Goal: Task Accomplishment & Management: Complete application form

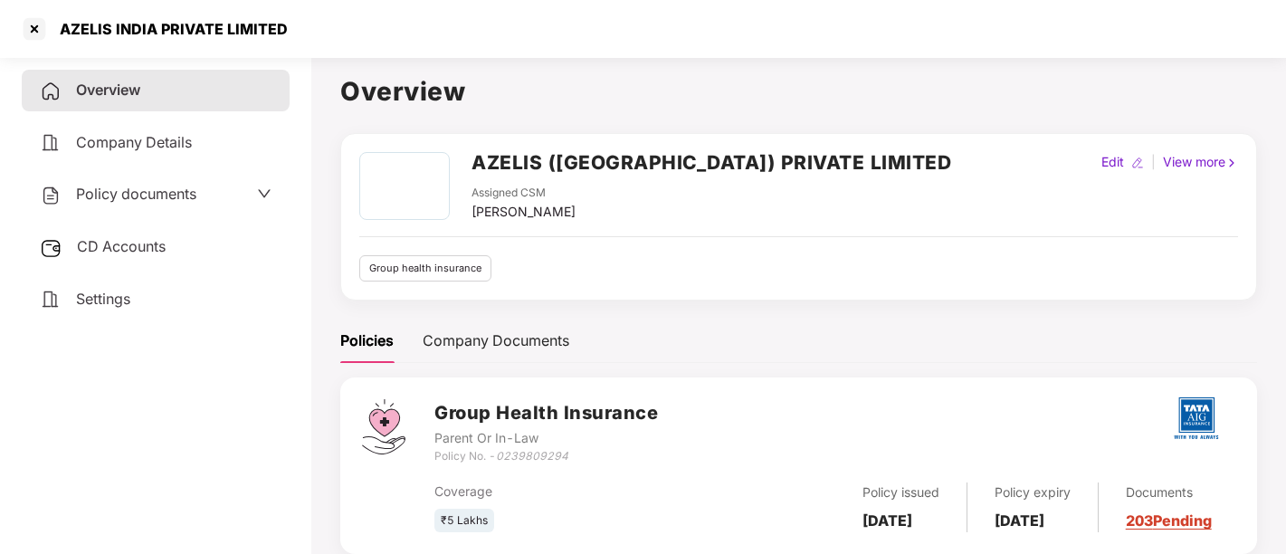
scroll to position [49, 0]
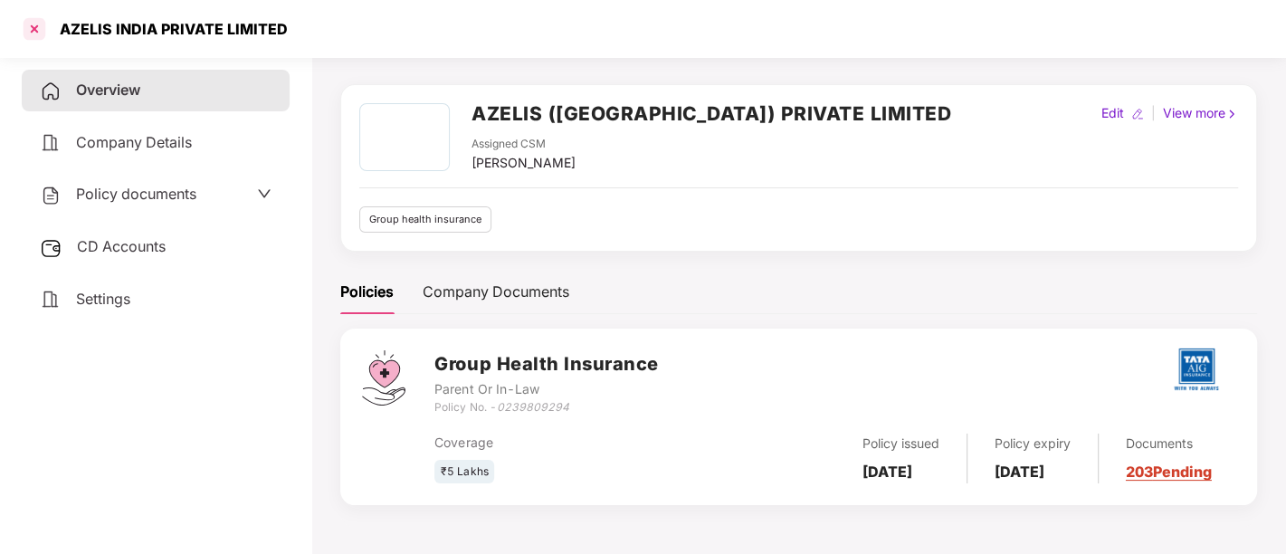
click at [36, 28] on div at bounding box center [34, 28] width 29 height 29
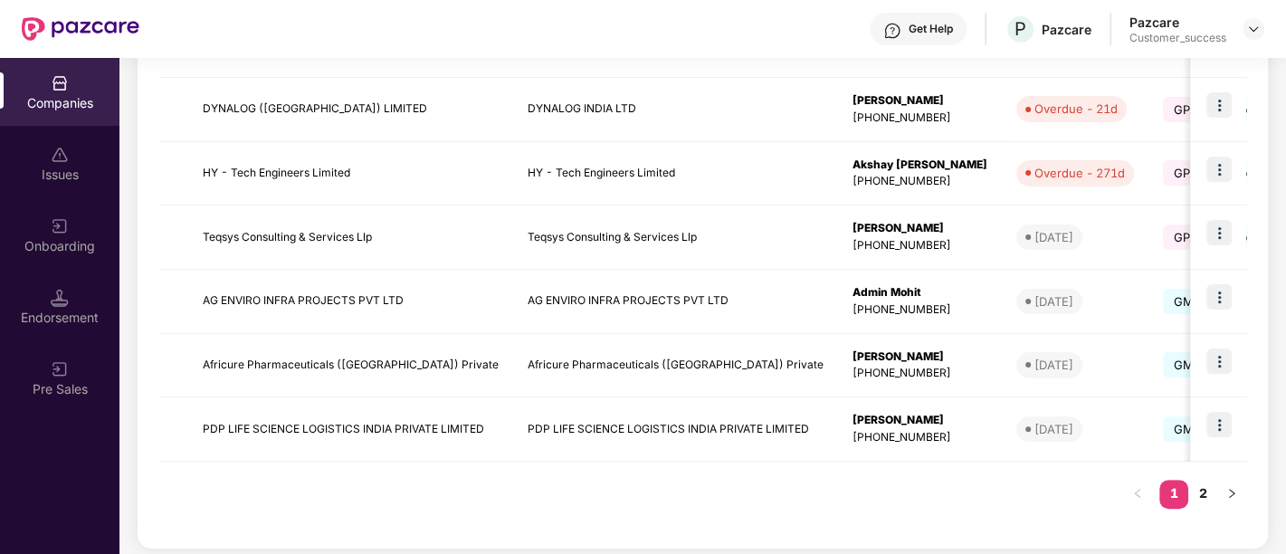
scroll to position [588, 0]
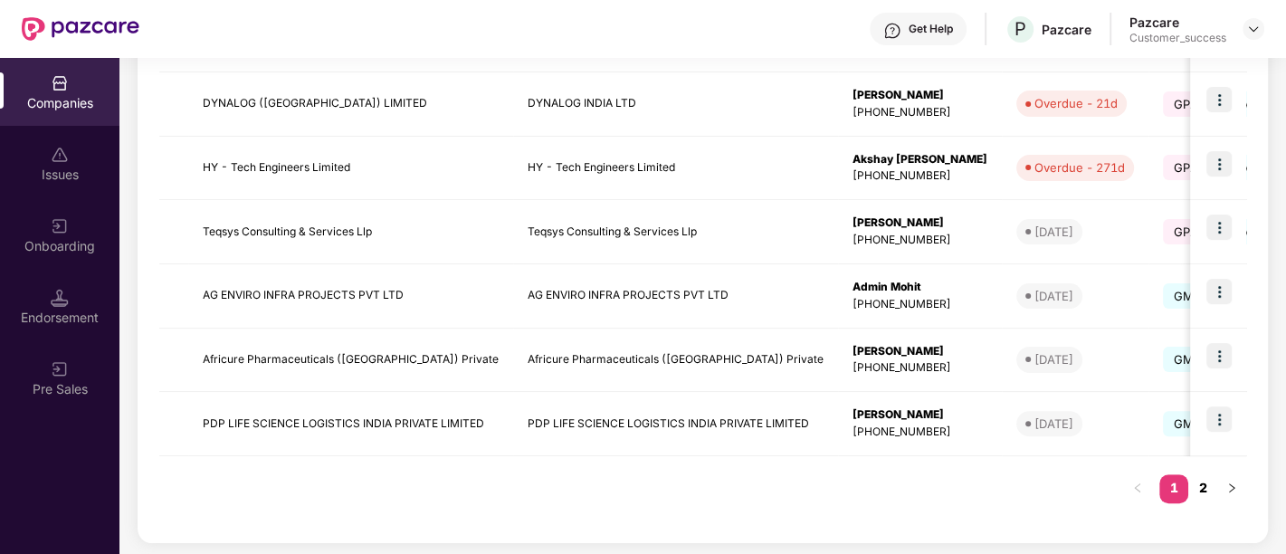
click at [1200, 487] on link "2" at bounding box center [1203, 487] width 29 height 27
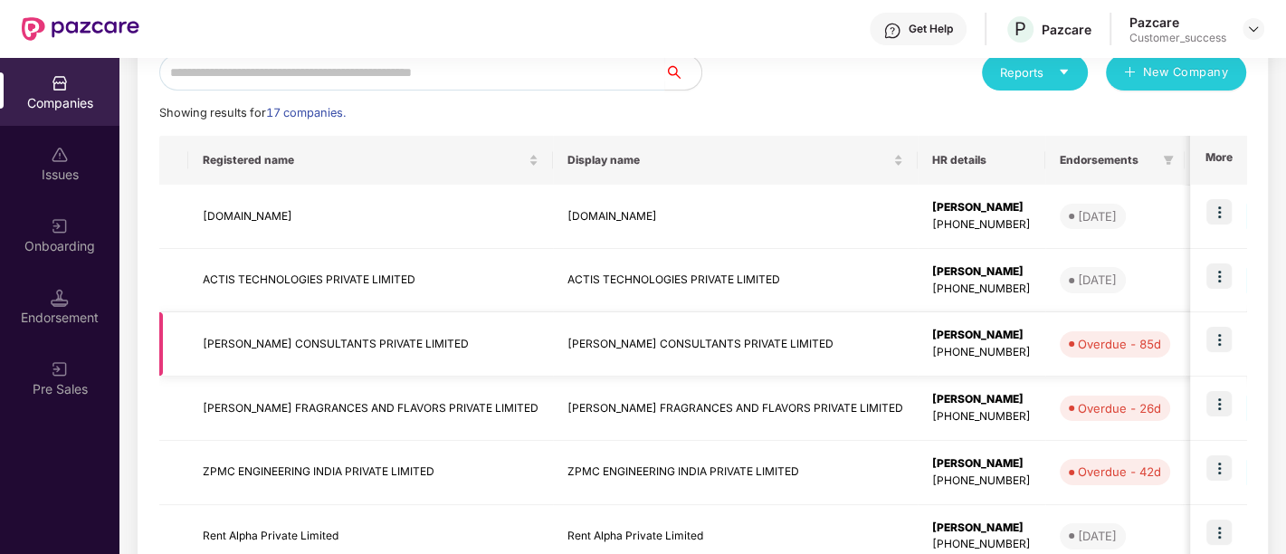
scroll to position [397, 0]
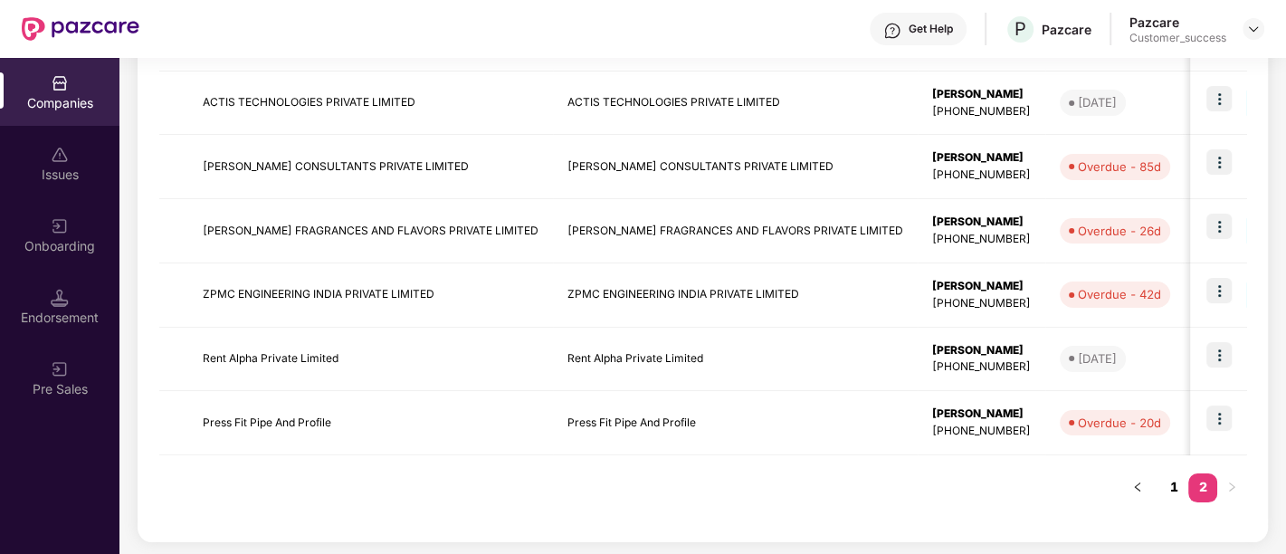
click at [1177, 489] on link "1" at bounding box center [1174, 486] width 29 height 27
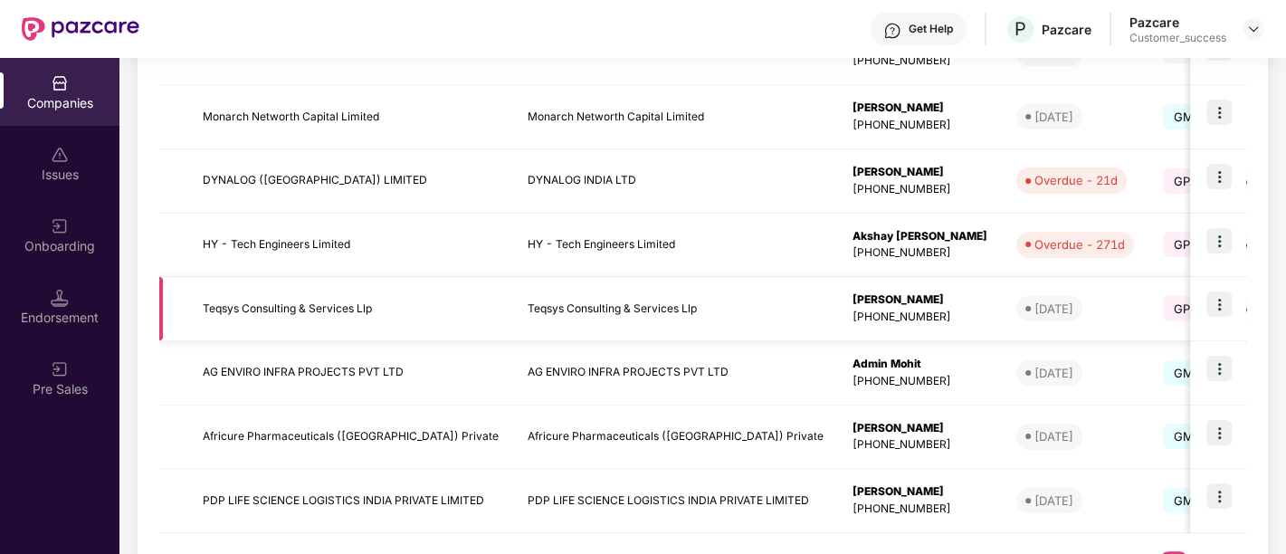
scroll to position [505, 0]
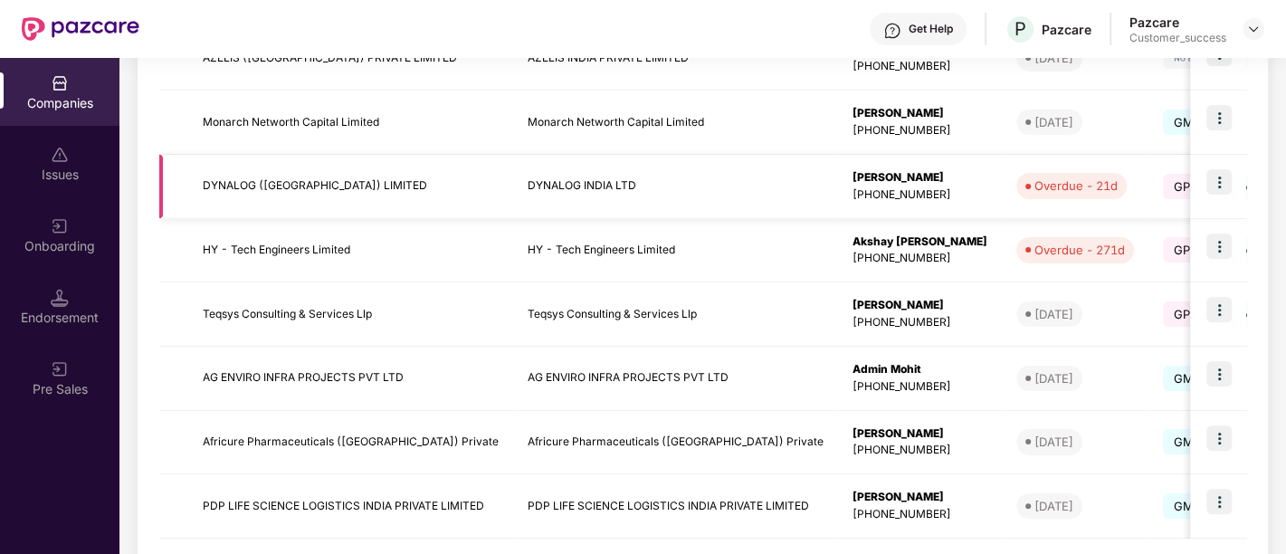
click at [1109, 214] on td "Overdue - 21d" at bounding box center [1075, 187] width 147 height 64
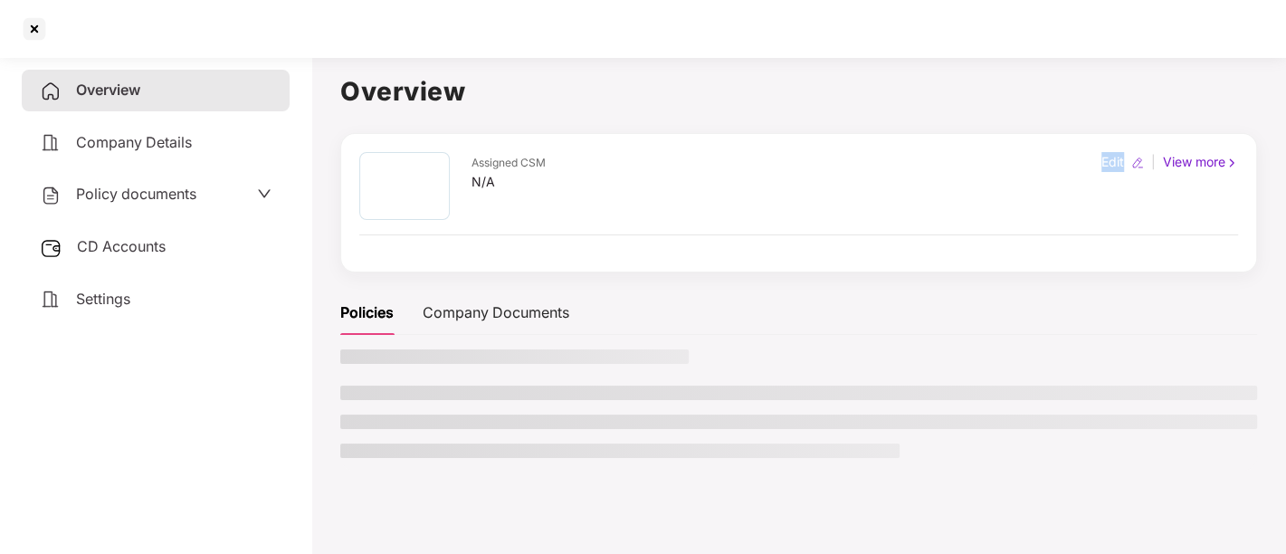
click at [1109, 214] on div "Edit | View more" at bounding box center [1170, 186] width 137 height 68
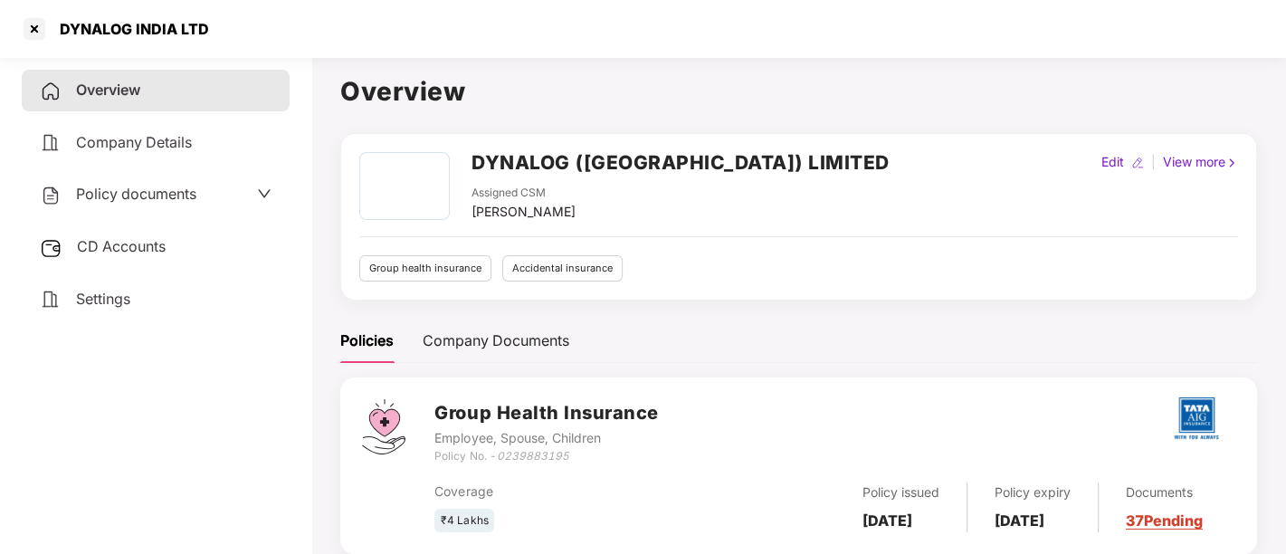
click at [134, 203] on div "Policy documents" at bounding box center [118, 195] width 157 height 24
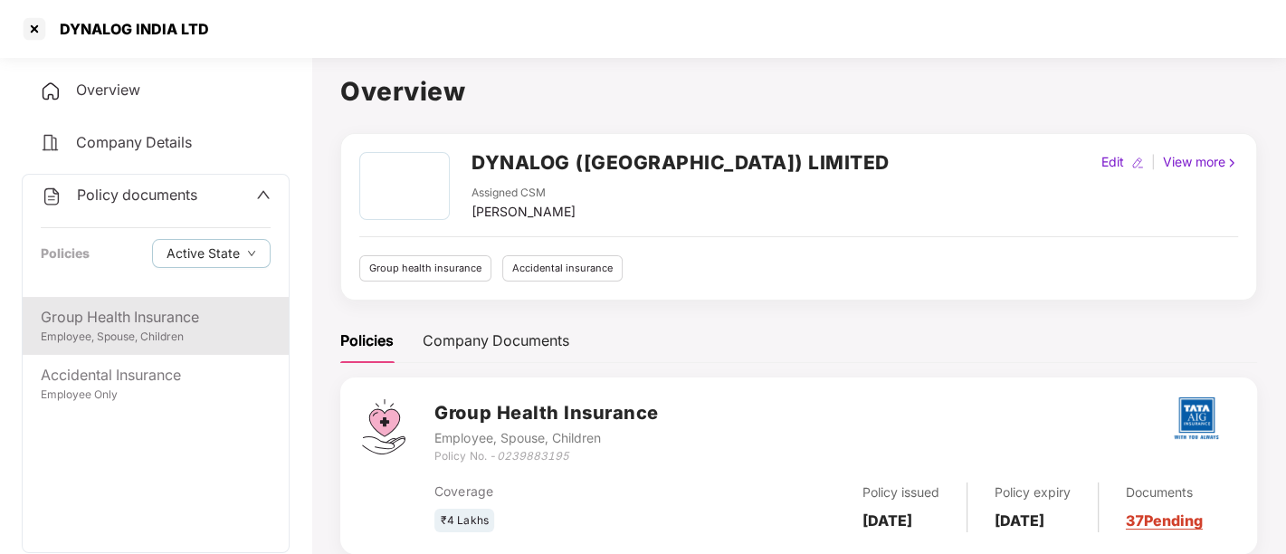
click at [124, 332] on div "Employee, Spouse, Children" at bounding box center [156, 337] width 230 height 17
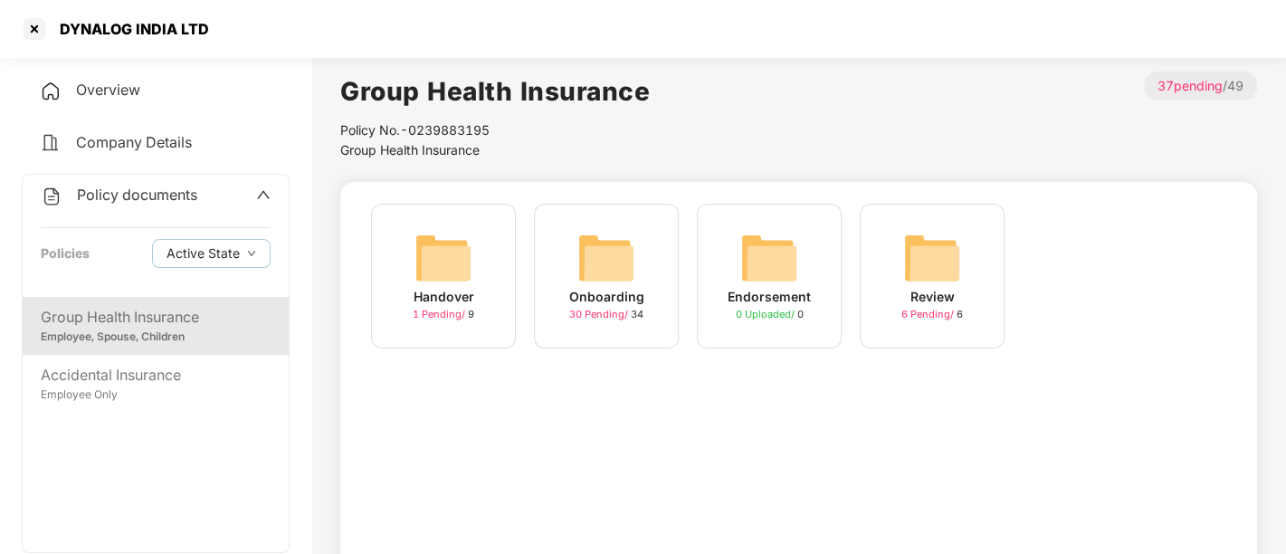
click at [608, 317] on span "30 Pending /" at bounding box center [600, 314] width 62 height 13
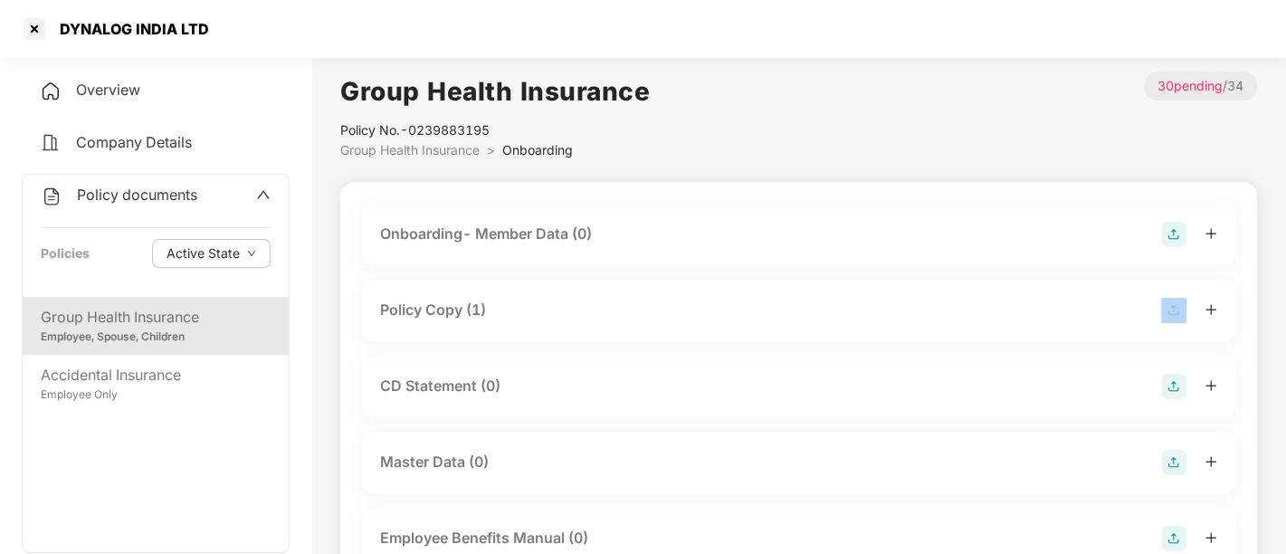
click at [608, 317] on div "Policy Copy (1)" at bounding box center [798, 310] width 837 height 25
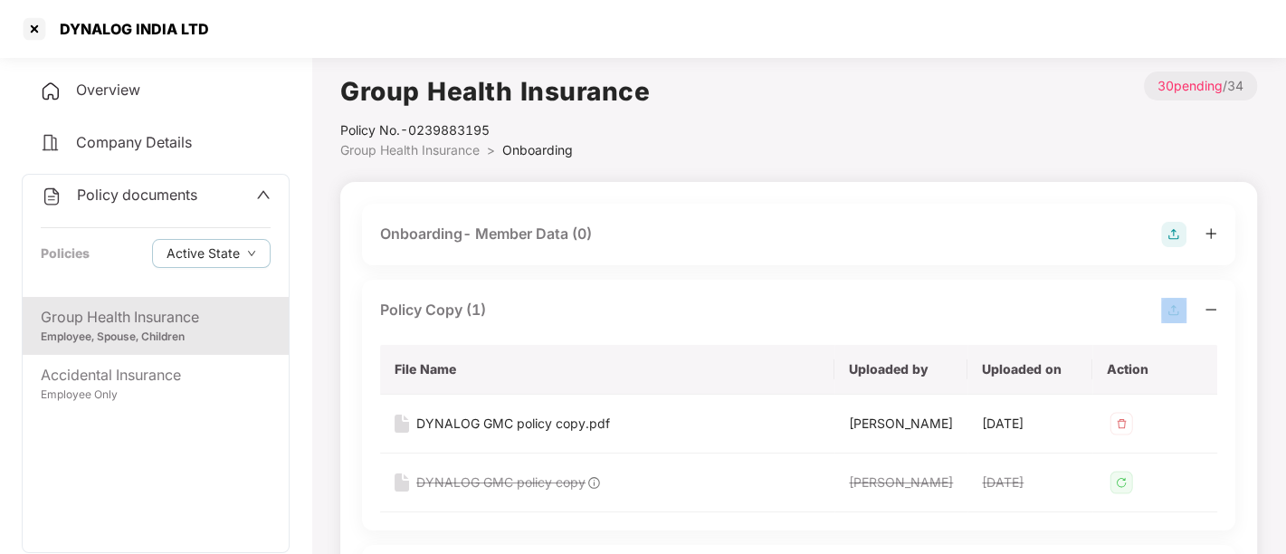
scroll to position [88, 0]
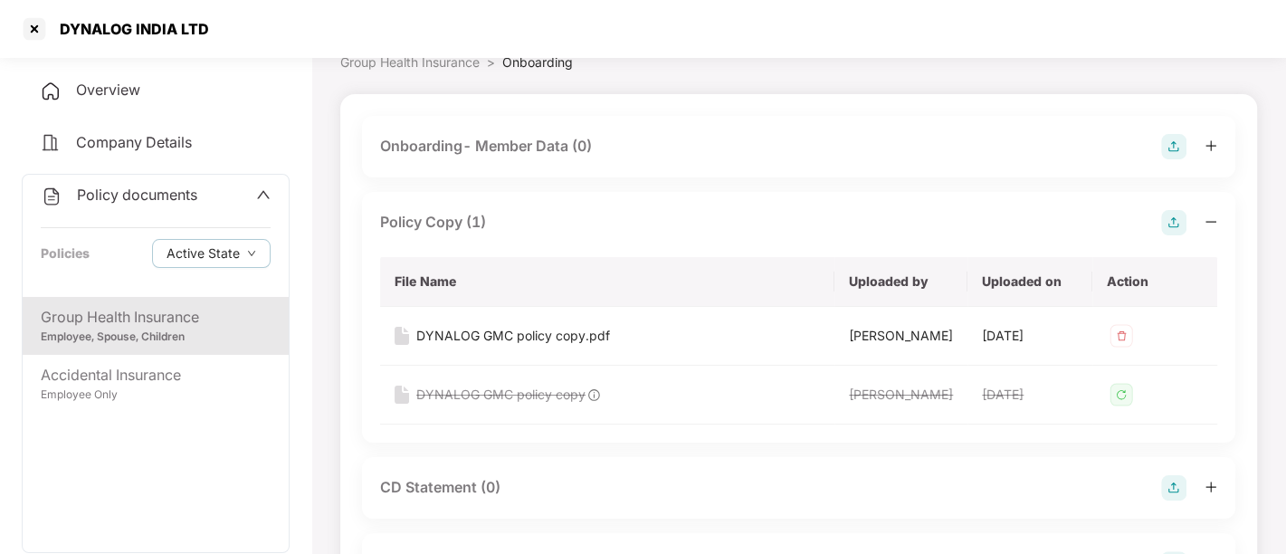
click at [636, 158] on div "Onboarding- Member Data (0)" at bounding box center [799, 147] width 874 height 62
click at [620, 145] on div "Onboarding- Member Data (0)" at bounding box center [798, 146] width 837 height 25
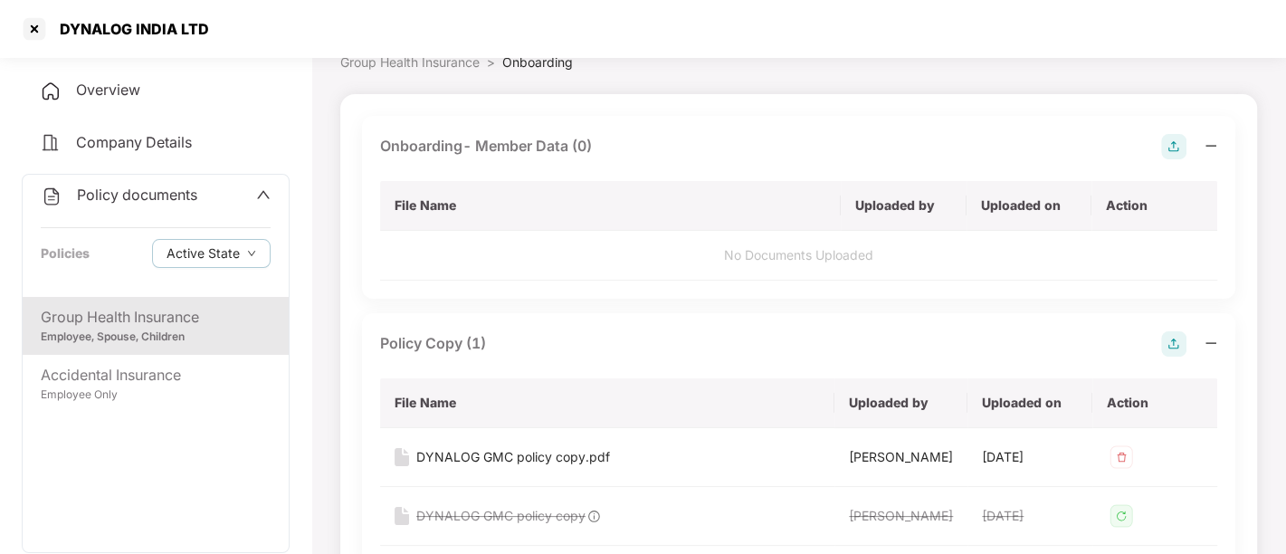
click at [1173, 153] on img at bounding box center [1174, 146] width 25 height 25
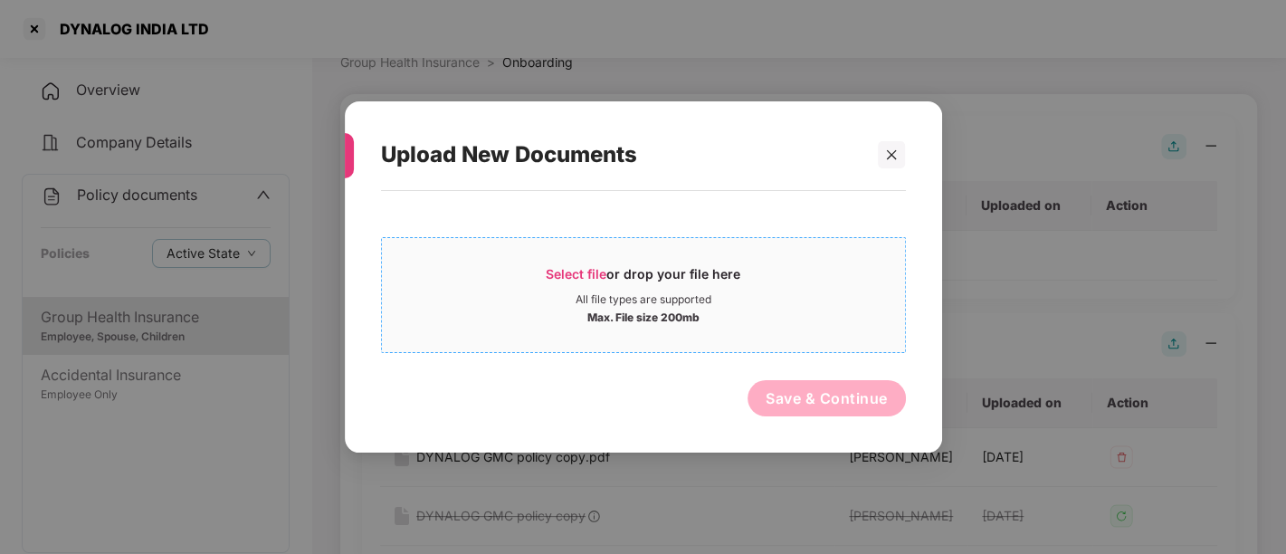
click at [704, 290] on div "Select file or drop your file here" at bounding box center [643, 278] width 195 height 27
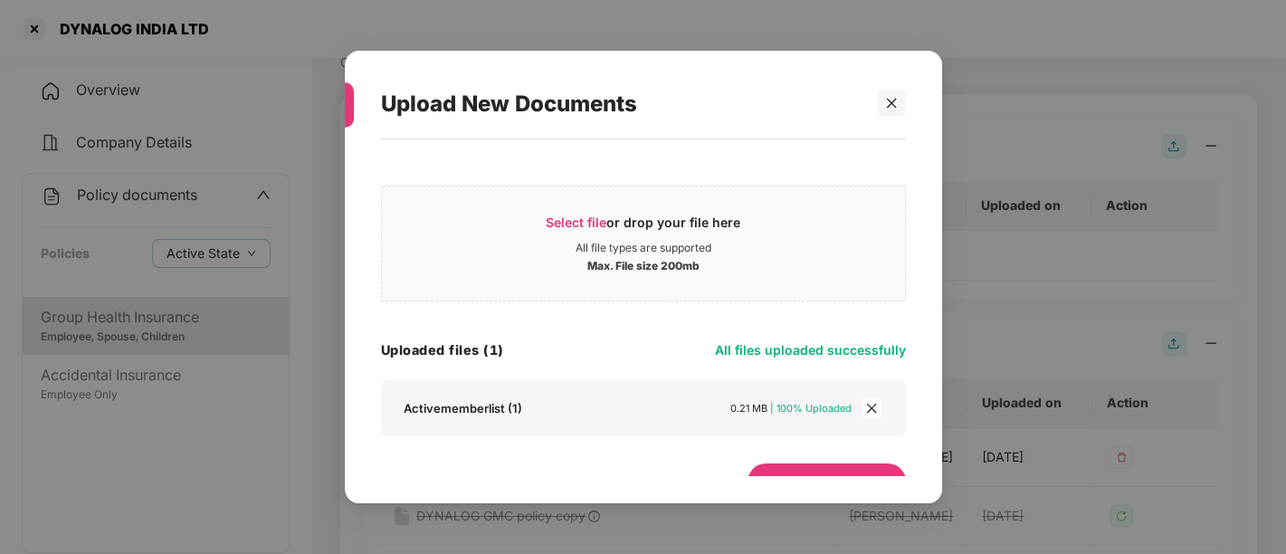
scroll to position [31, 0]
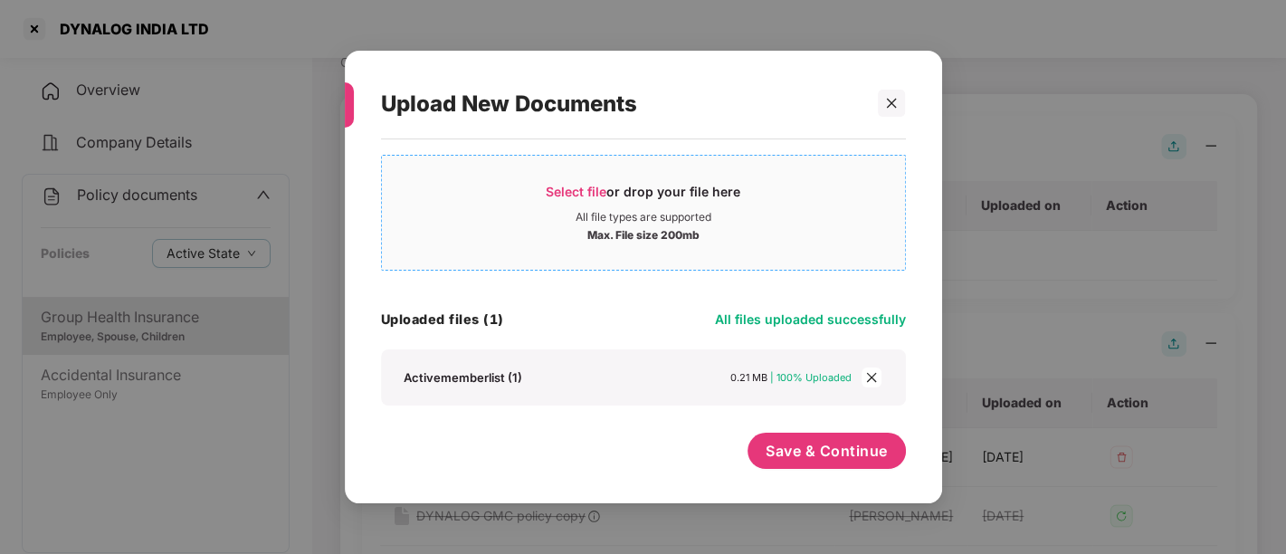
click at [647, 206] on div "Select file or drop your file here" at bounding box center [643, 196] width 195 height 27
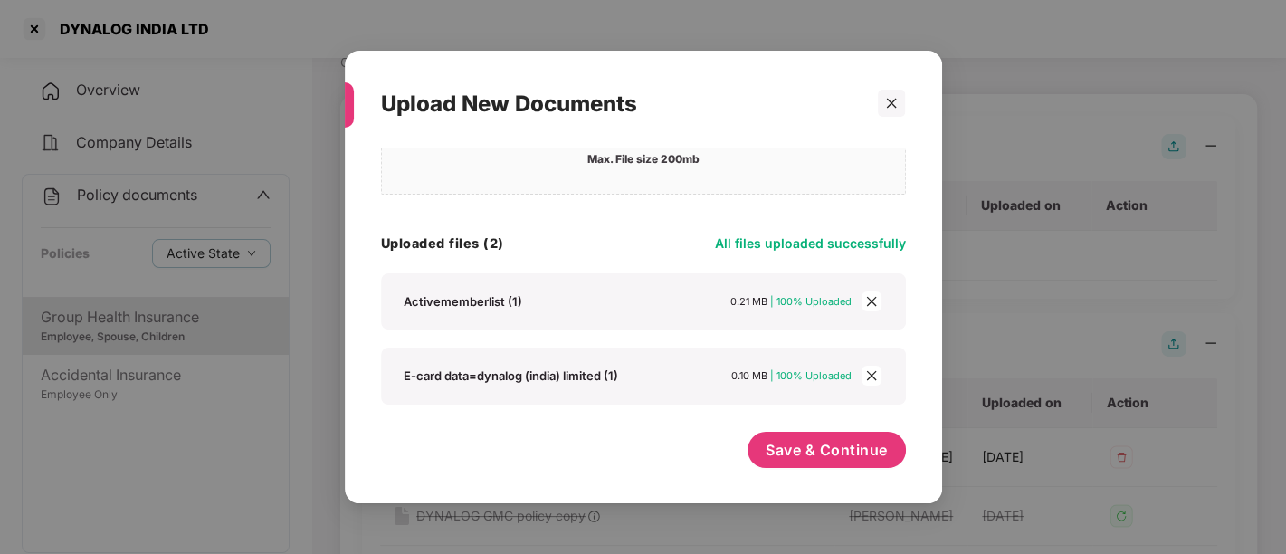
scroll to position [106, 0]
click at [834, 453] on span "Save & Continue" at bounding box center [827, 451] width 122 height 20
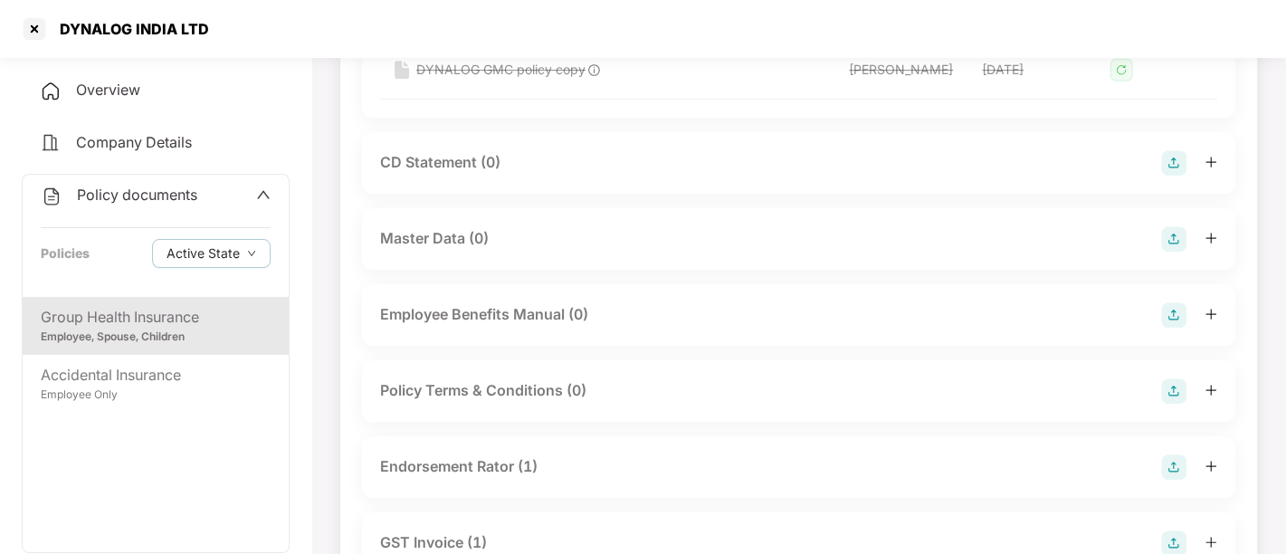
scroll to position [603, 0]
click at [1177, 237] on img at bounding box center [1174, 237] width 25 height 25
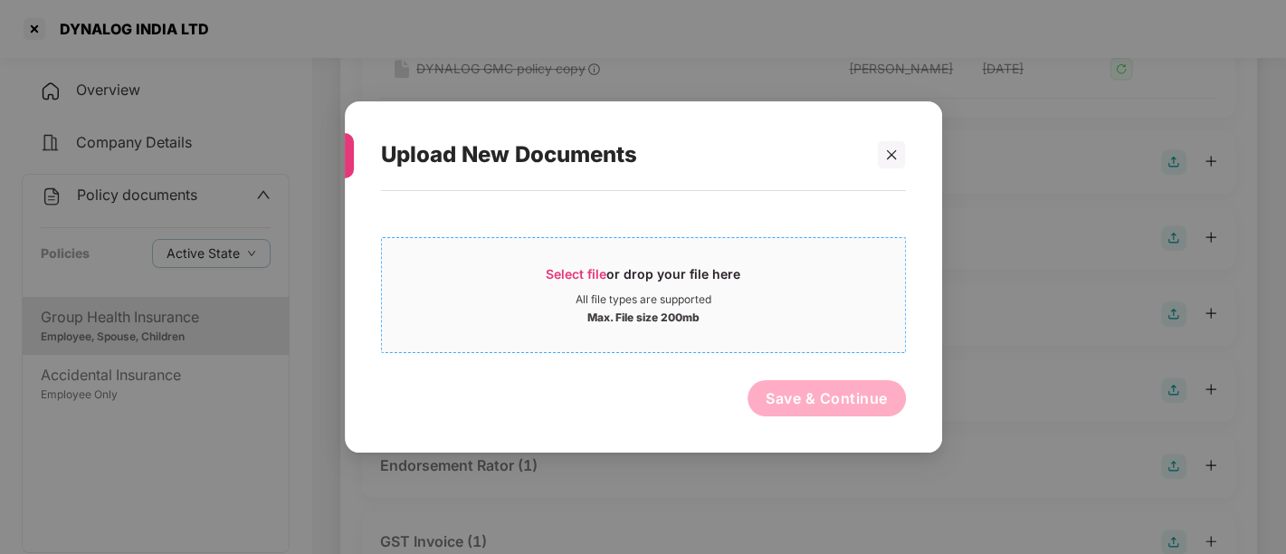
click at [684, 257] on span "Select file or drop your file here All file types are supported Max. File size …" at bounding box center [643, 295] width 523 height 87
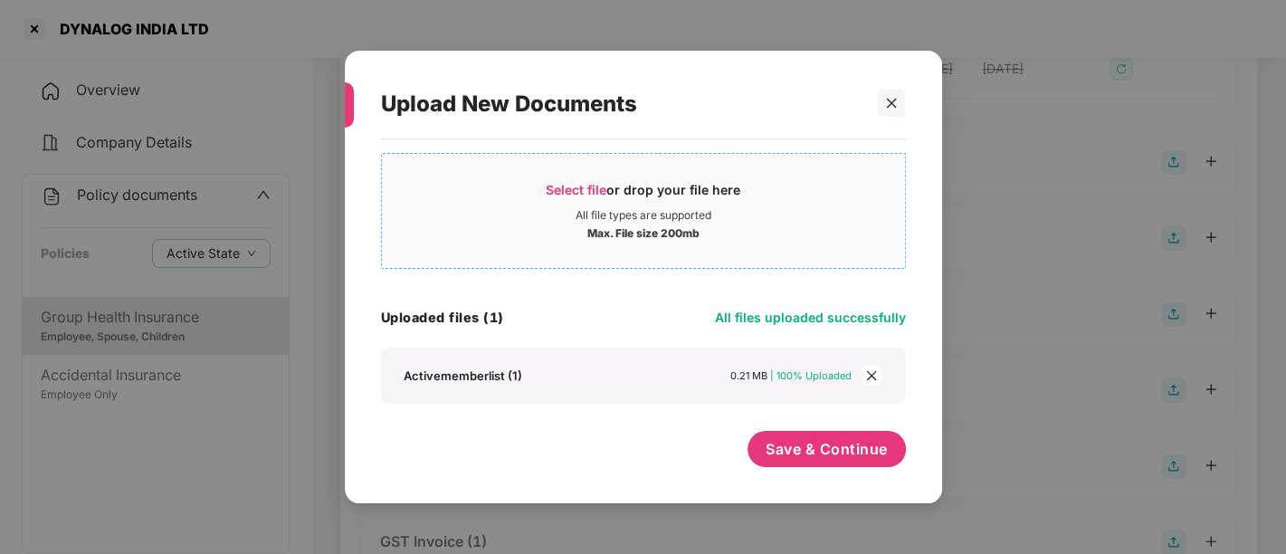
scroll to position [31, 0]
click at [794, 438] on button "Save & Continue" at bounding box center [827, 451] width 158 height 36
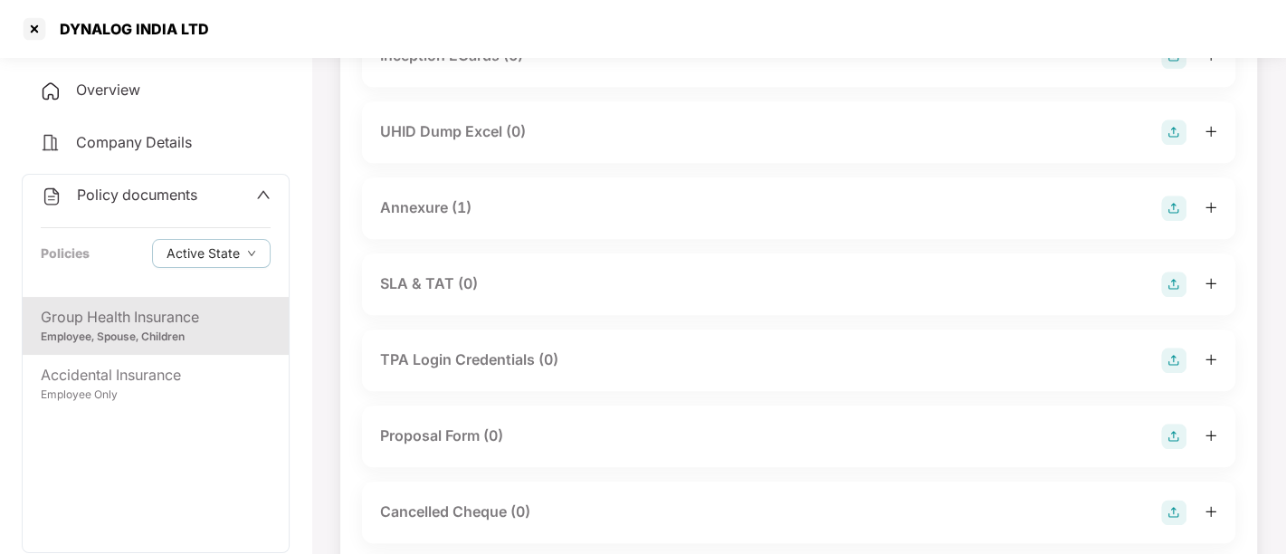
scroll to position [1373, 0]
